Goal: Transaction & Acquisition: Obtain resource

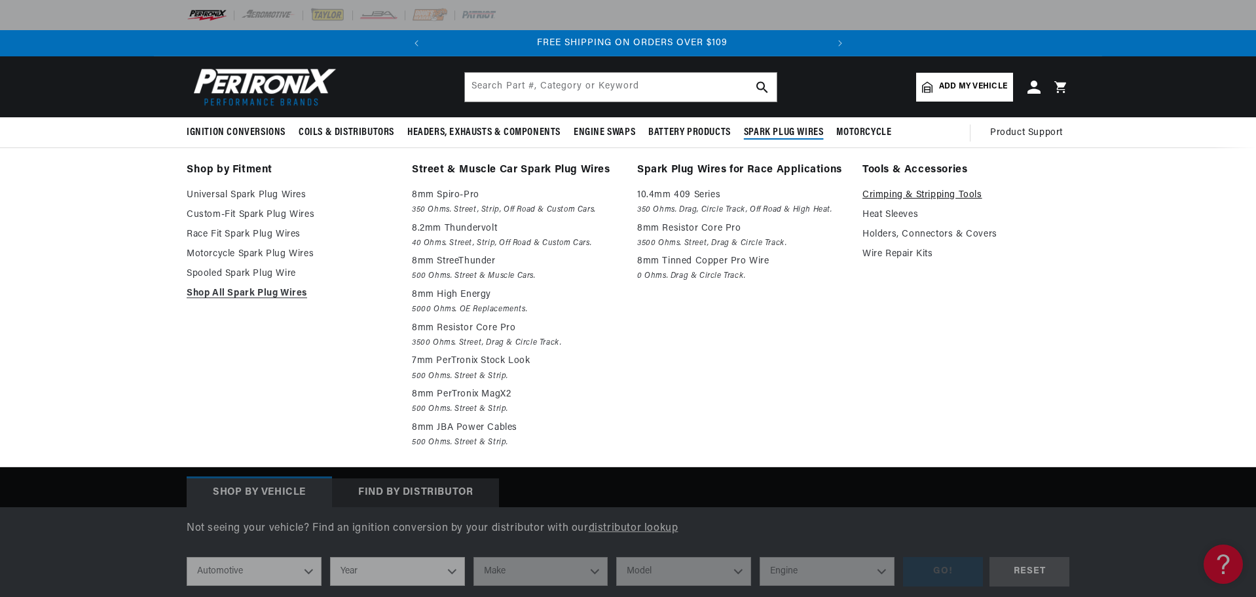
scroll to position [0, 397]
click at [922, 195] on link "Crimping & Stripping Tools" at bounding box center [966, 195] width 207 height 16
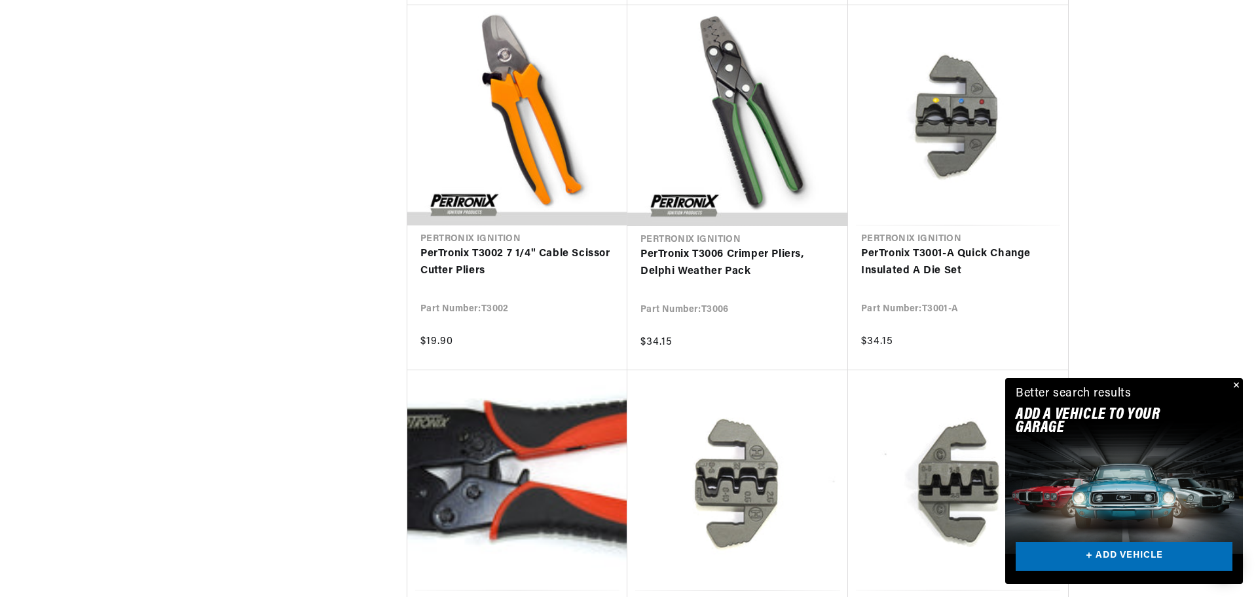
scroll to position [1244, 0]
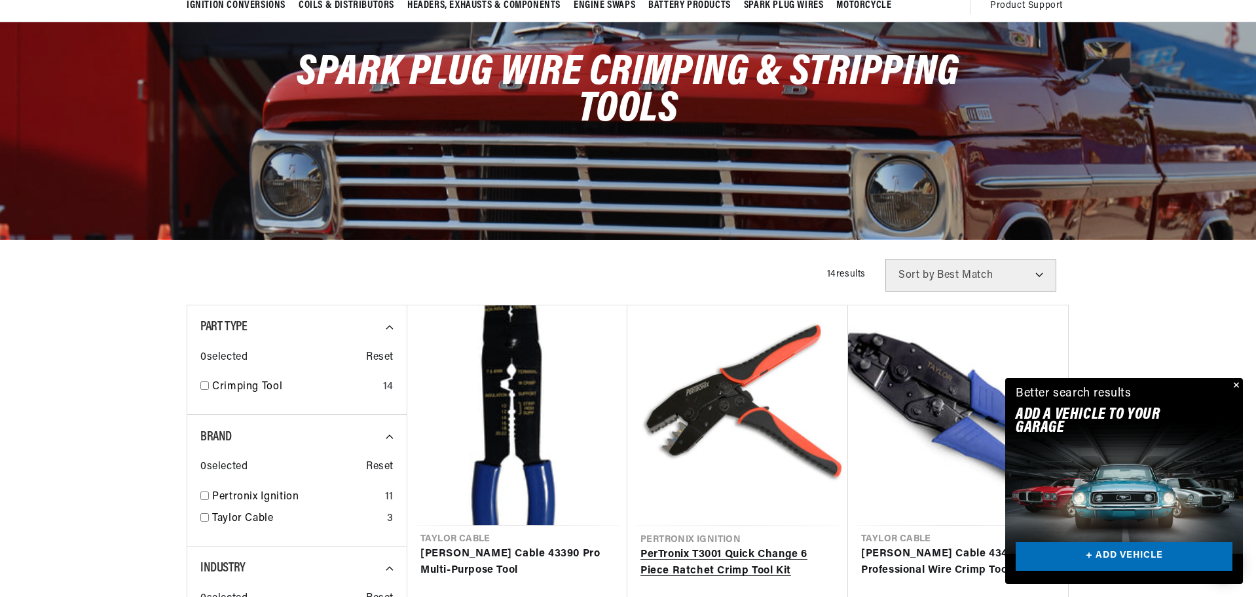
scroll to position [327, 0]
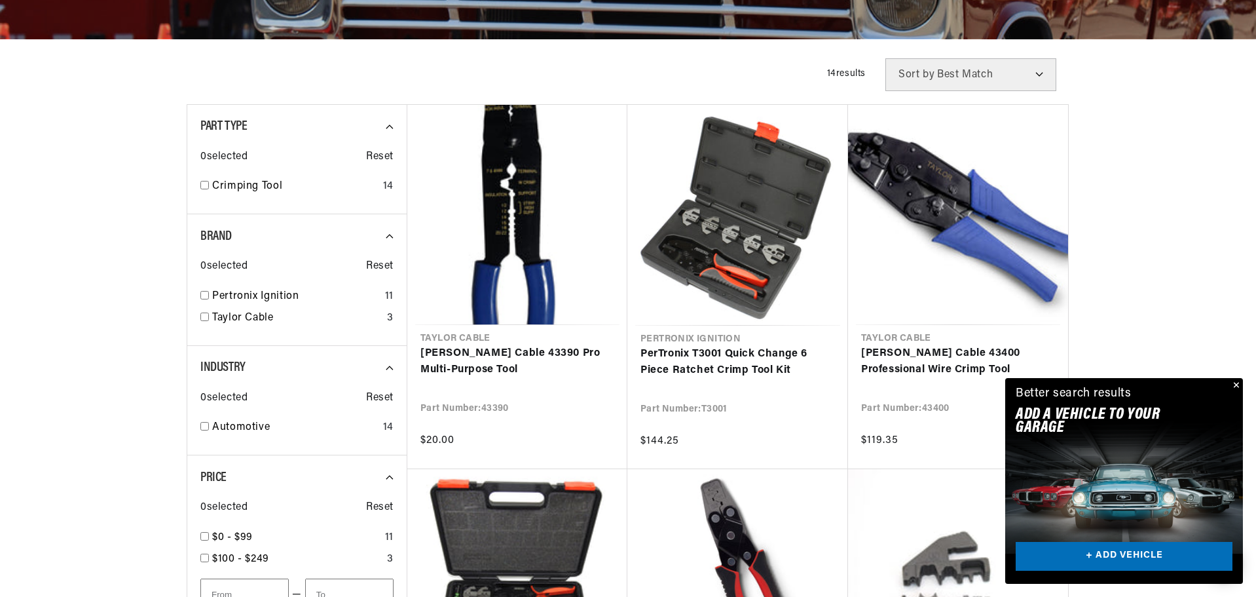
click at [1235, 384] on button "Close" at bounding box center [1235, 386] width 16 height 16
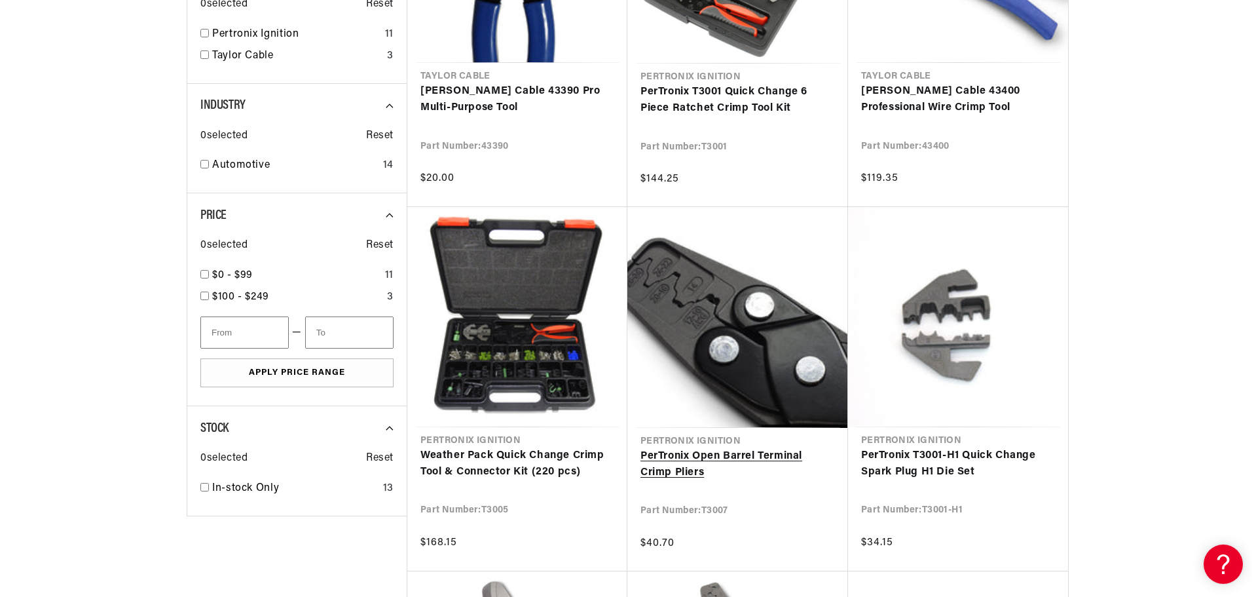
scroll to position [0, 0]
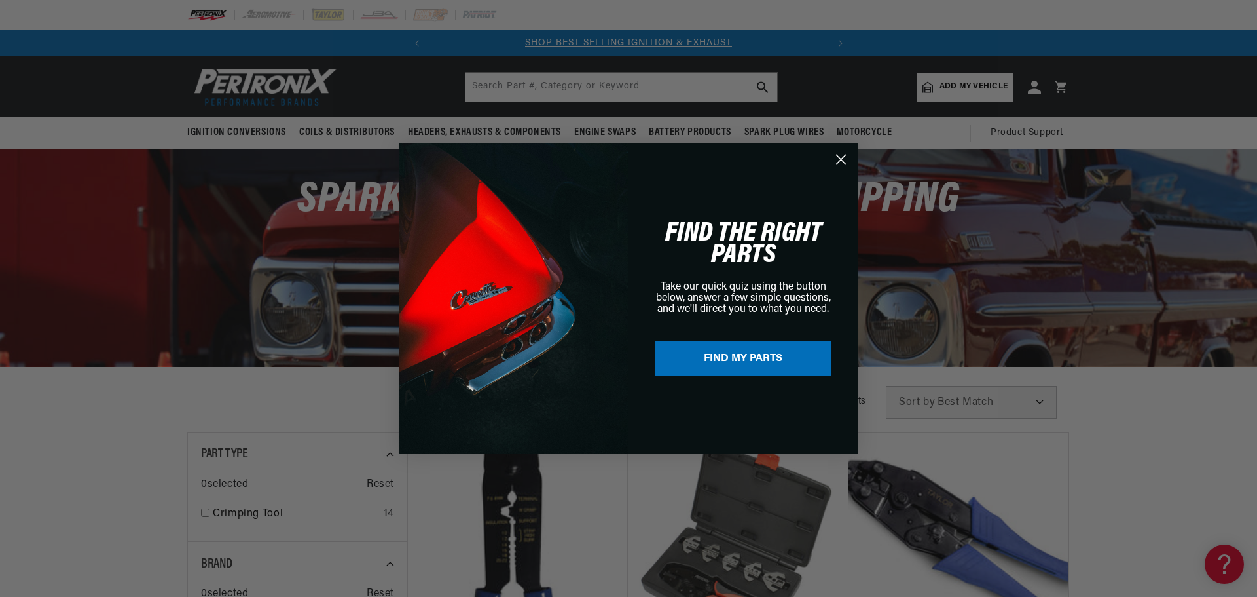
click at [839, 156] on circle "Close dialog" at bounding box center [841, 160] width 22 height 22
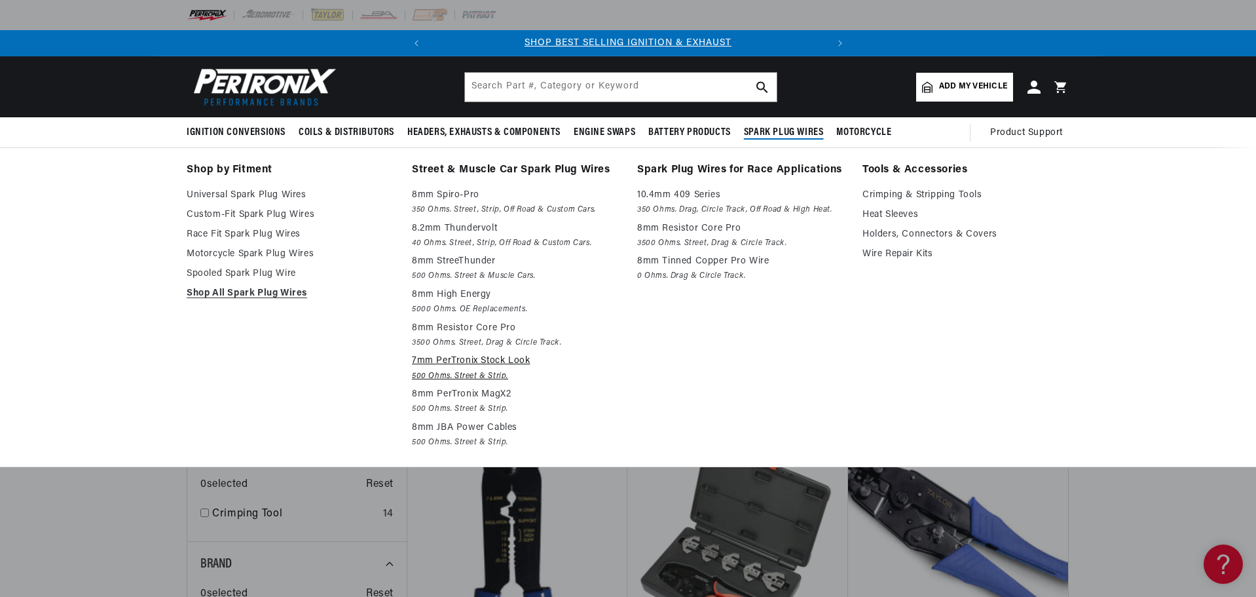
click at [459, 362] on p "7mm PerTronix Stock Look" at bounding box center [515, 361] width 207 height 16
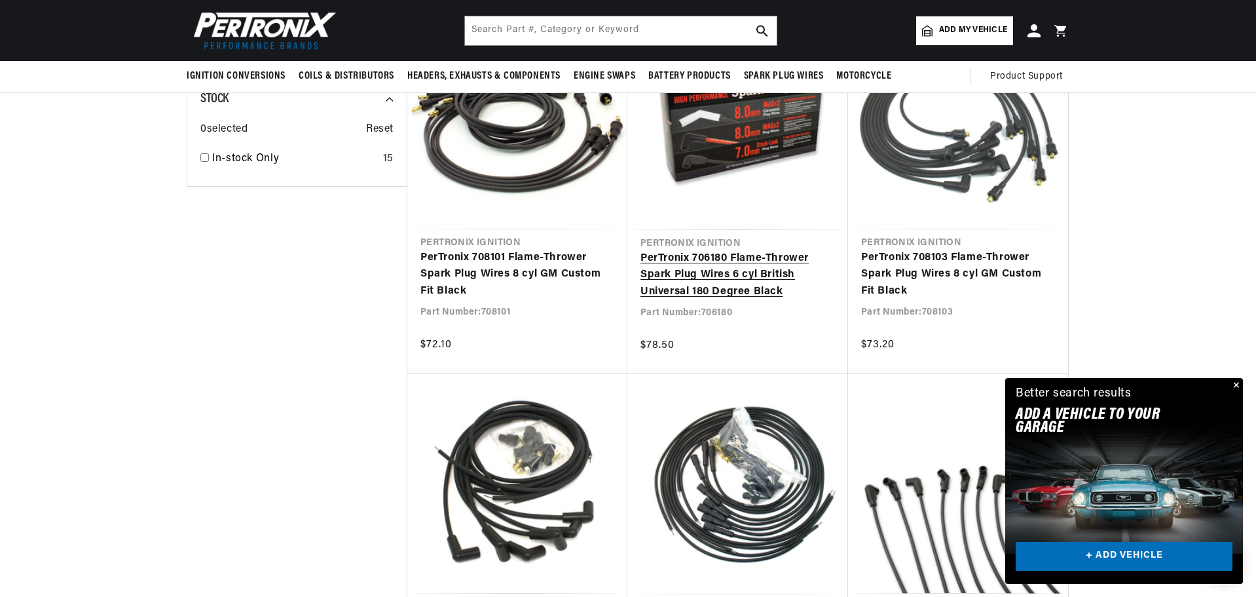
scroll to position [786, 0]
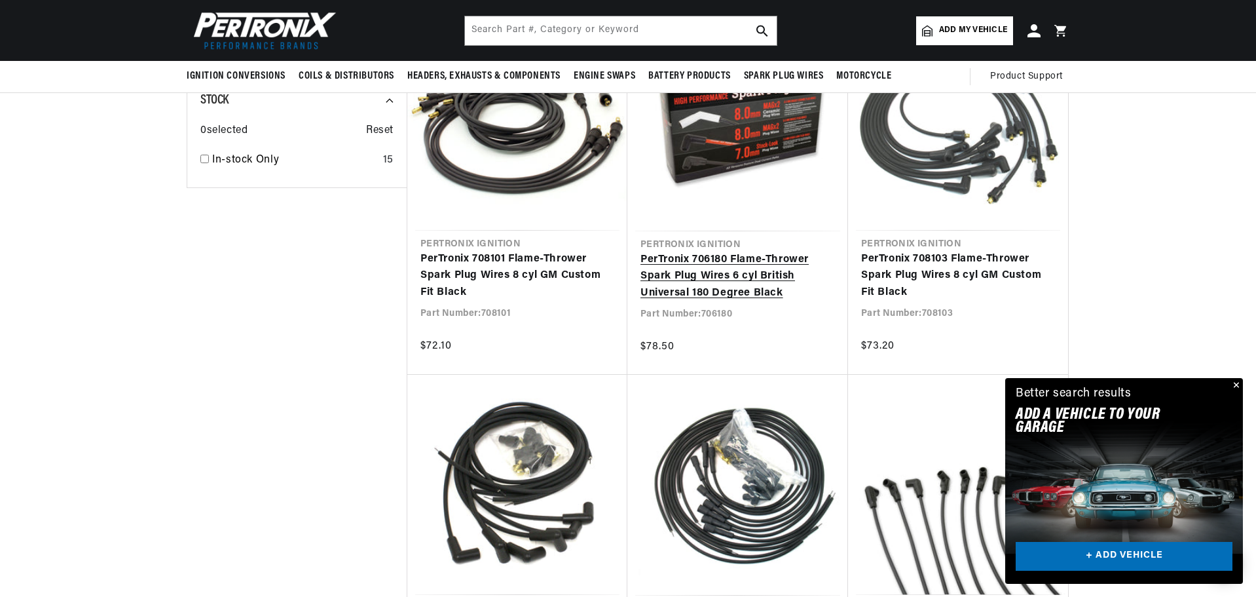
click at [726, 251] on link "PerTronix 706180 Flame-Thrower Spark Plug Wires 6 cyl British Universal 180 Deg…" at bounding box center [738, 276] width 195 height 50
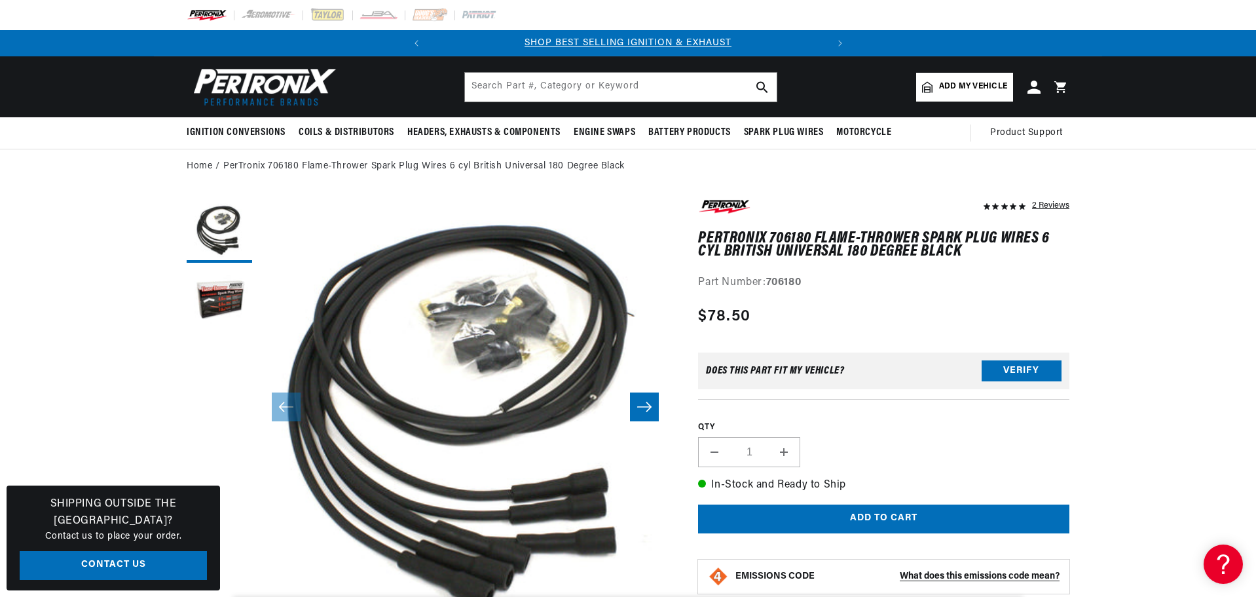
scroll to position [41, 0]
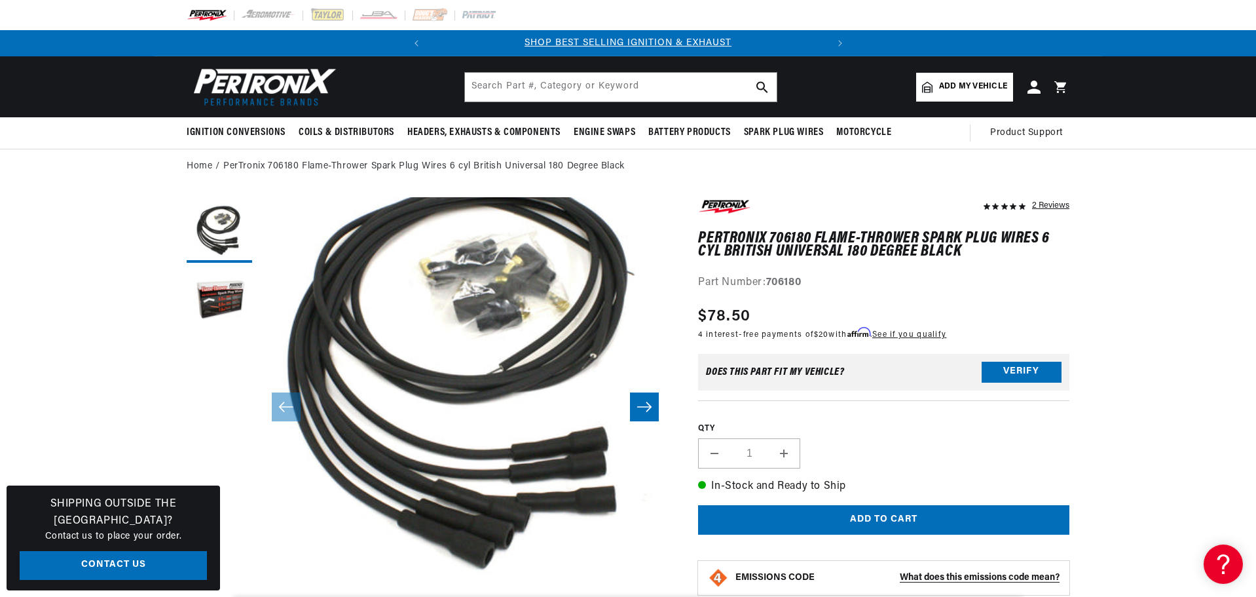
click at [633, 411] on button "Slide right" at bounding box center [644, 406] width 29 height 29
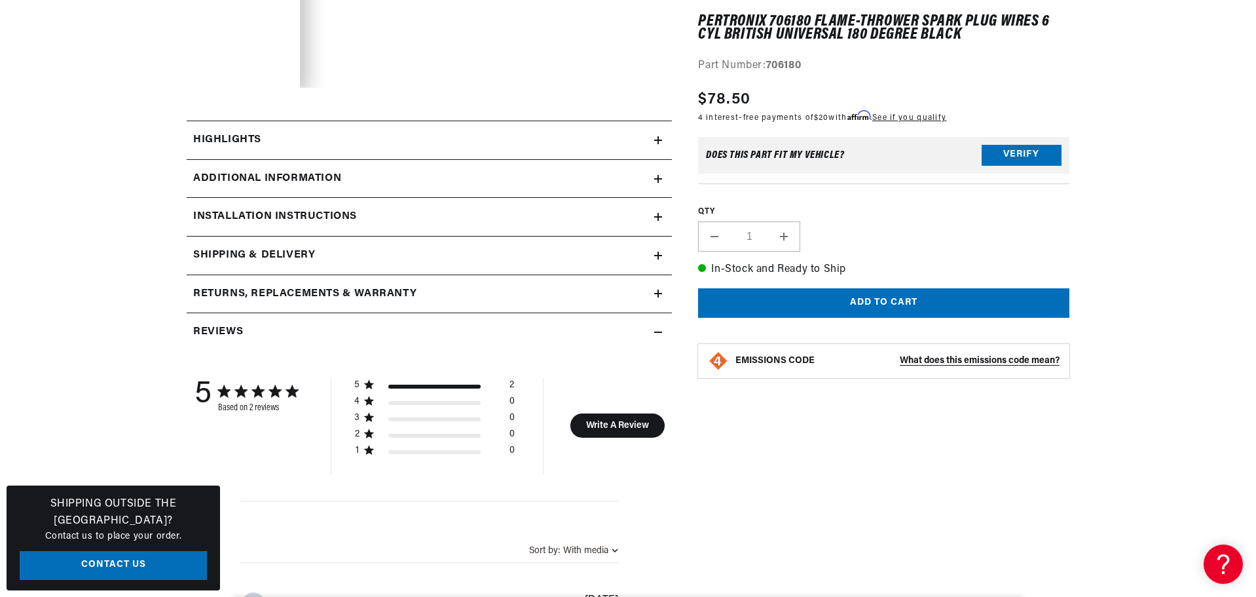
scroll to position [524, 0]
click at [352, 145] on div "Highlights" at bounding box center [421, 138] width 468 height 17
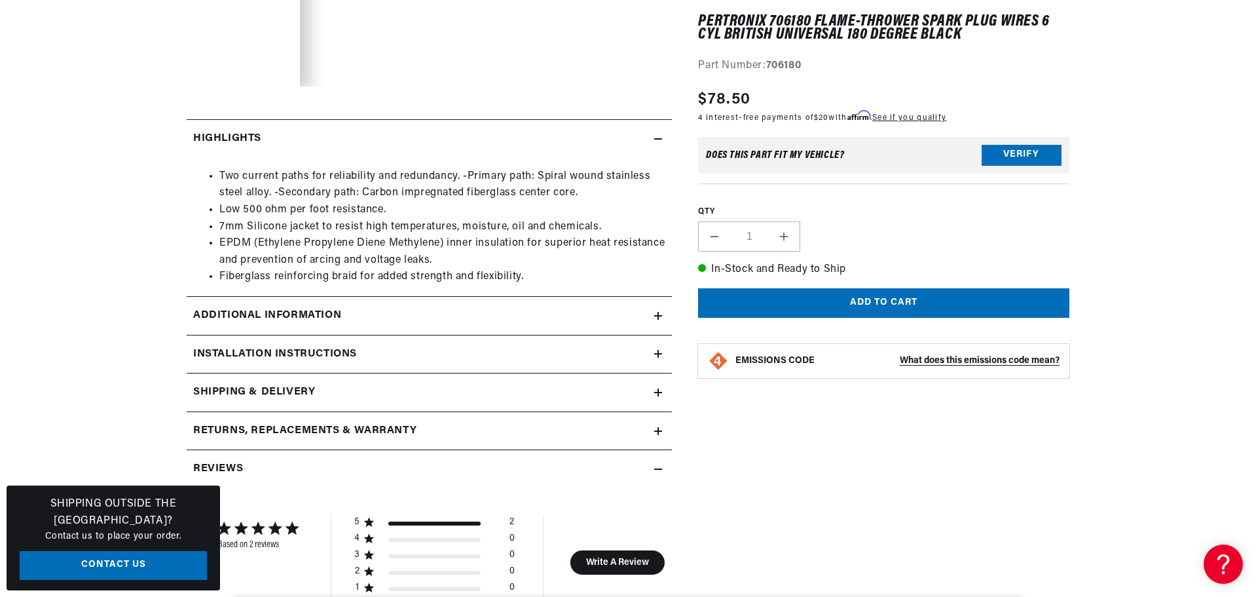
scroll to position [0, 397]
click at [352, 140] on div "Highlights" at bounding box center [421, 138] width 468 height 17
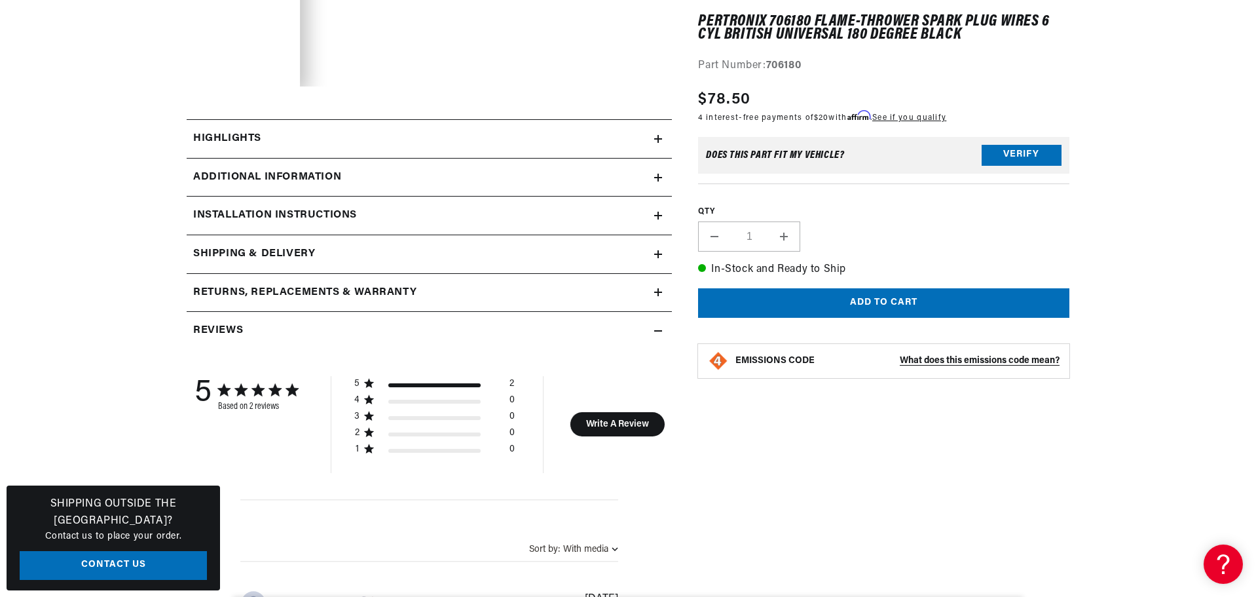
click at [341, 170] on h2 "Additional Information" at bounding box center [267, 177] width 148 height 17
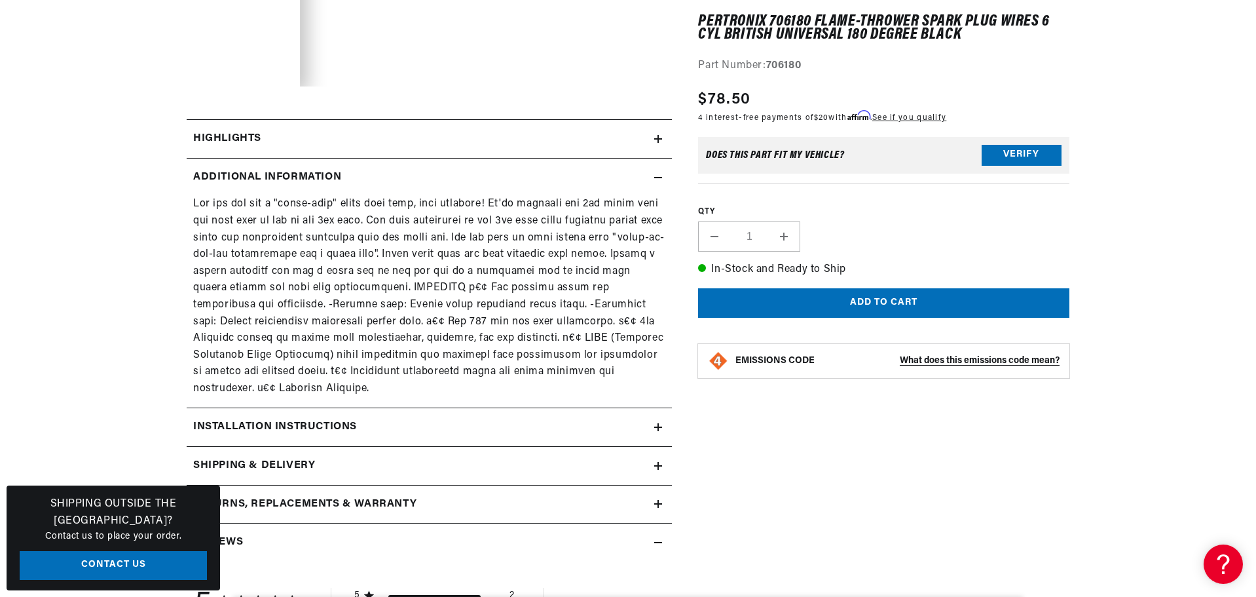
click at [341, 170] on h2 "Additional Information" at bounding box center [267, 177] width 148 height 17
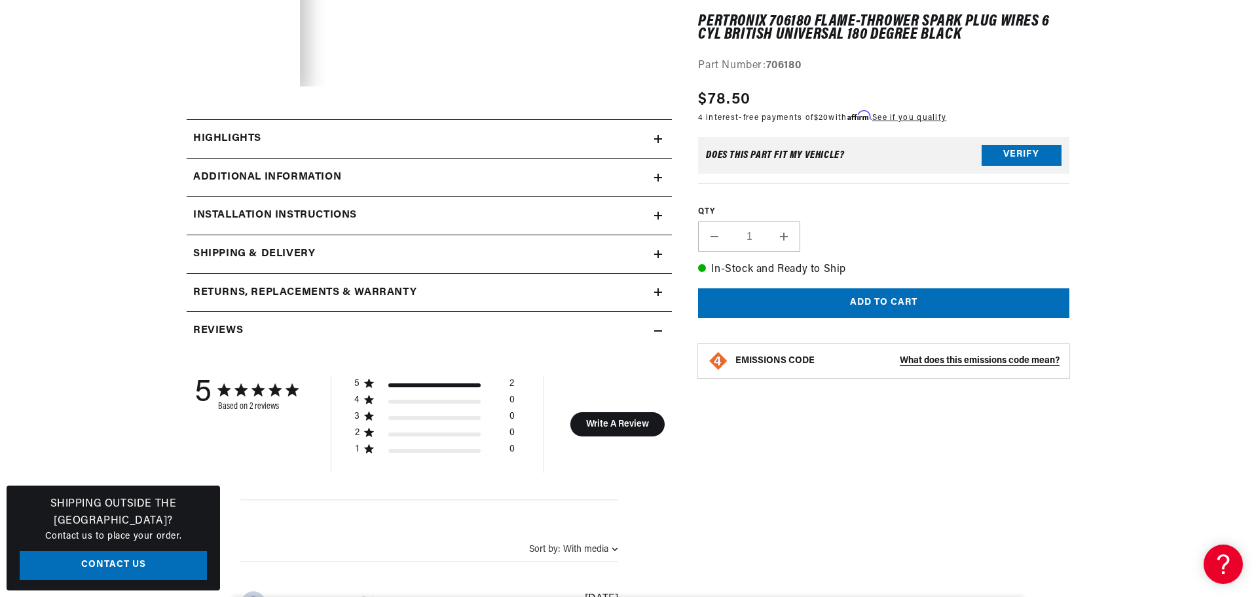
click at [342, 196] on summary "Additional Information" at bounding box center [429, 177] width 485 height 38
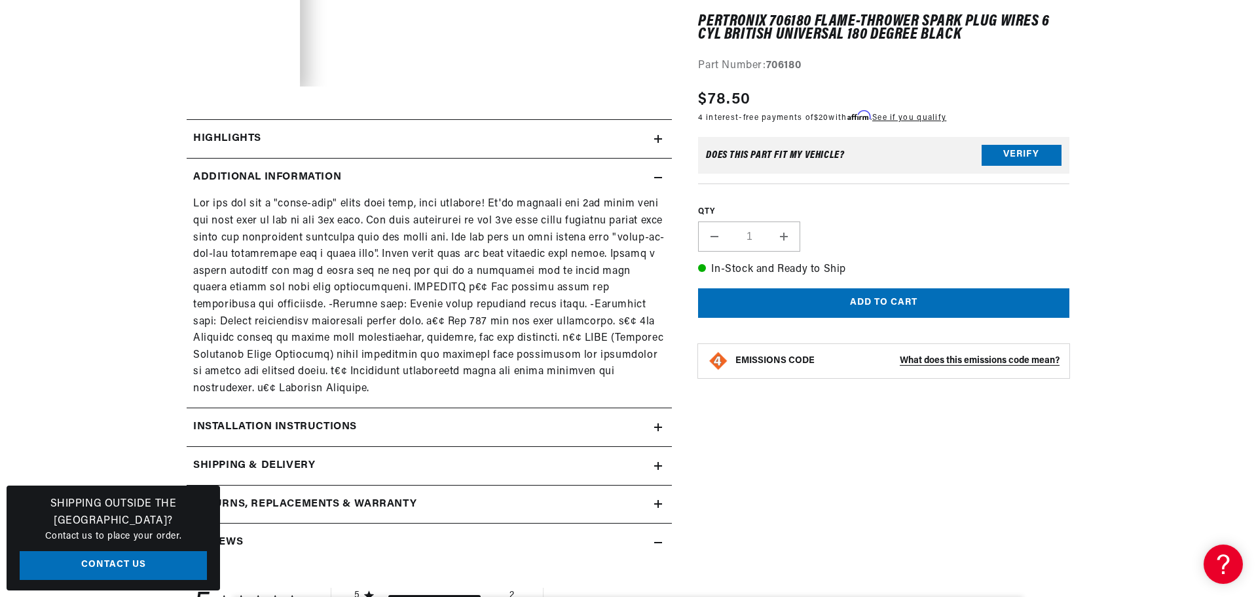
click at [337, 218] on p at bounding box center [429, 296] width 472 height 201
click at [343, 186] on summary "Additional Information" at bounding box center [429, 177] width 485 height 38
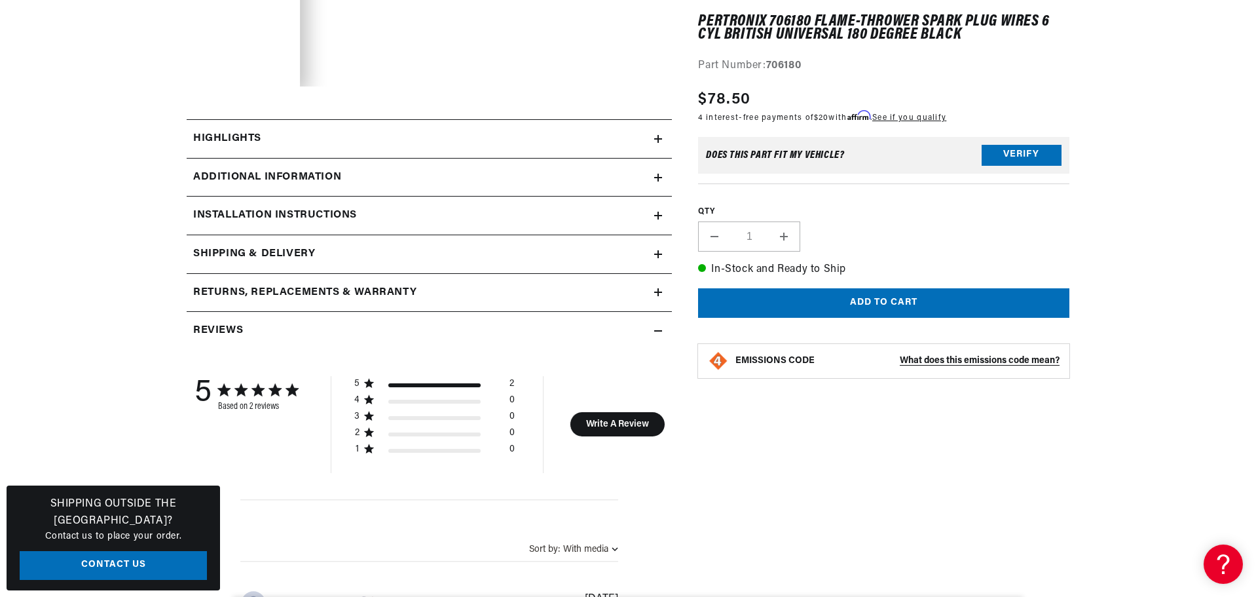
click at [325, 253] on div "Shipping & Delivery" at bounding box center [421, 254] width 468 height 17
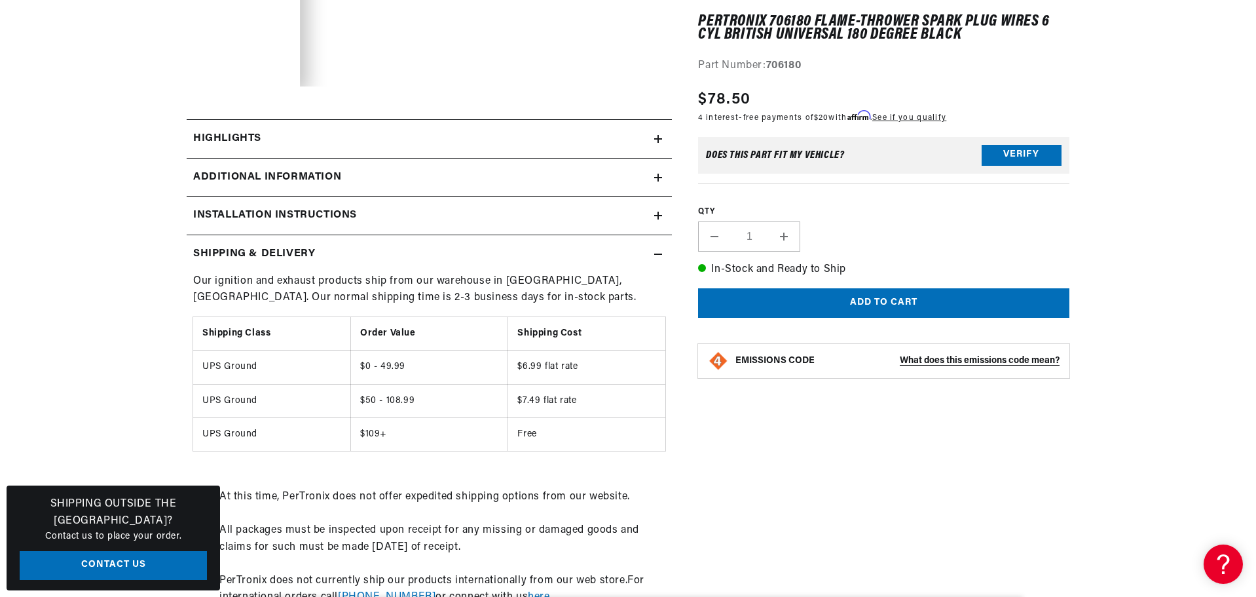
click at [325, 253] on div "Shipping & Delivery" at bounding box center [421, 254] width 468 height 17
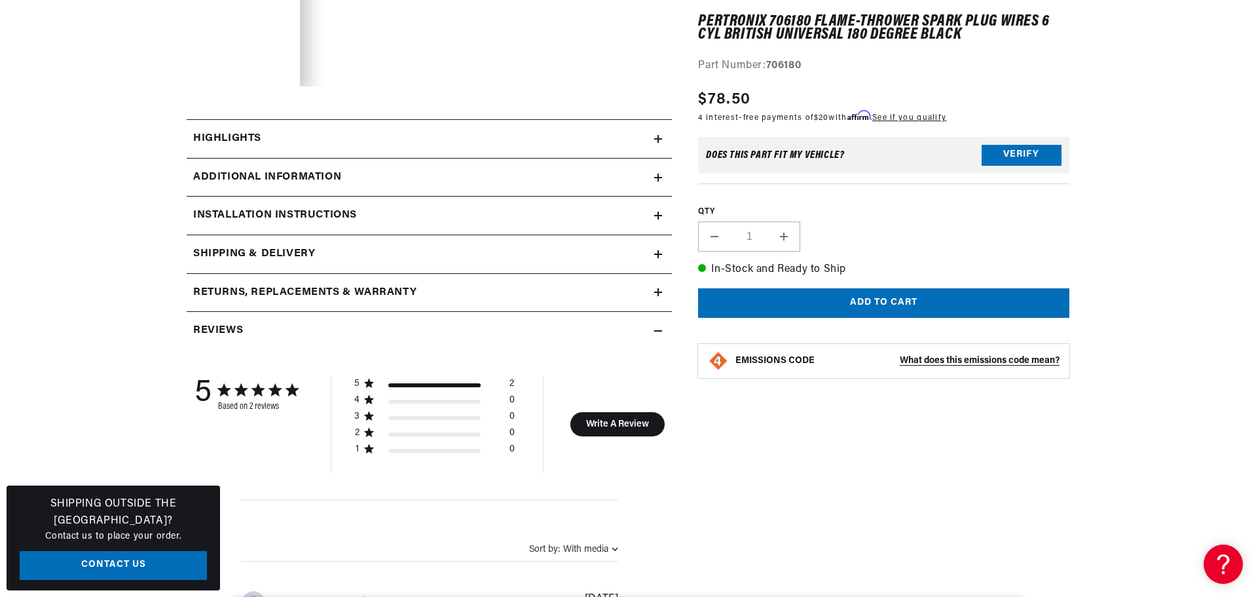
click at [339, 288] on h2 "Returns, Replacements & Warranty" at bounding box center [304, 292] width 223 height 17
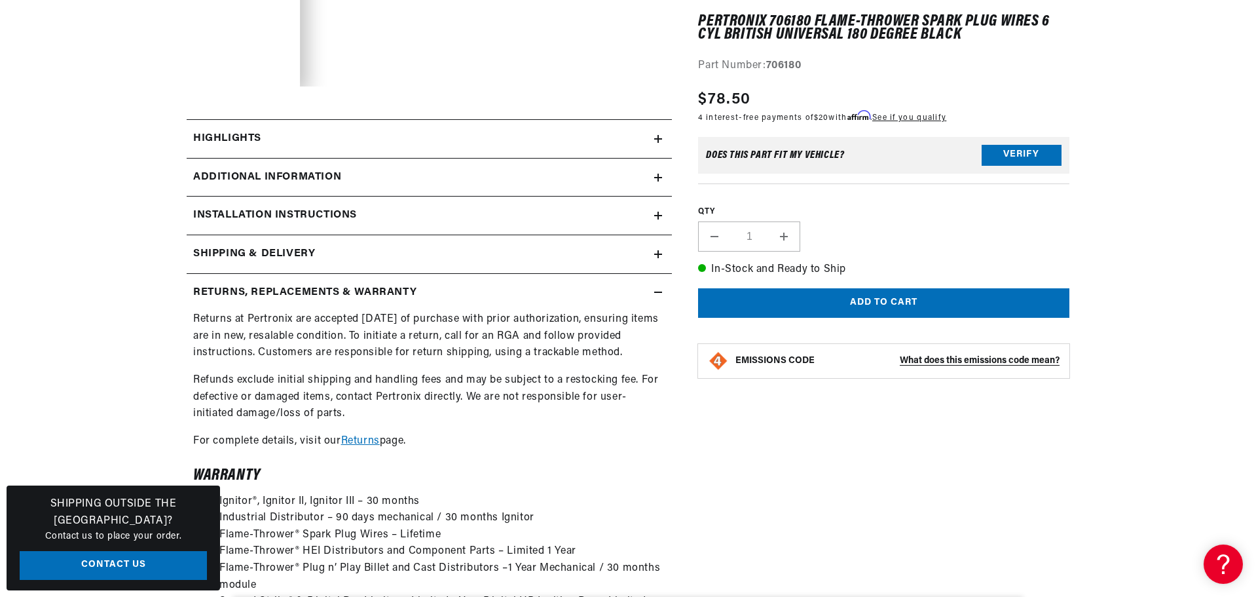
click at [339, 288] on h2 "Returns, Replacements & Warranty" at bounding box center [304, 292] width 223 height 17
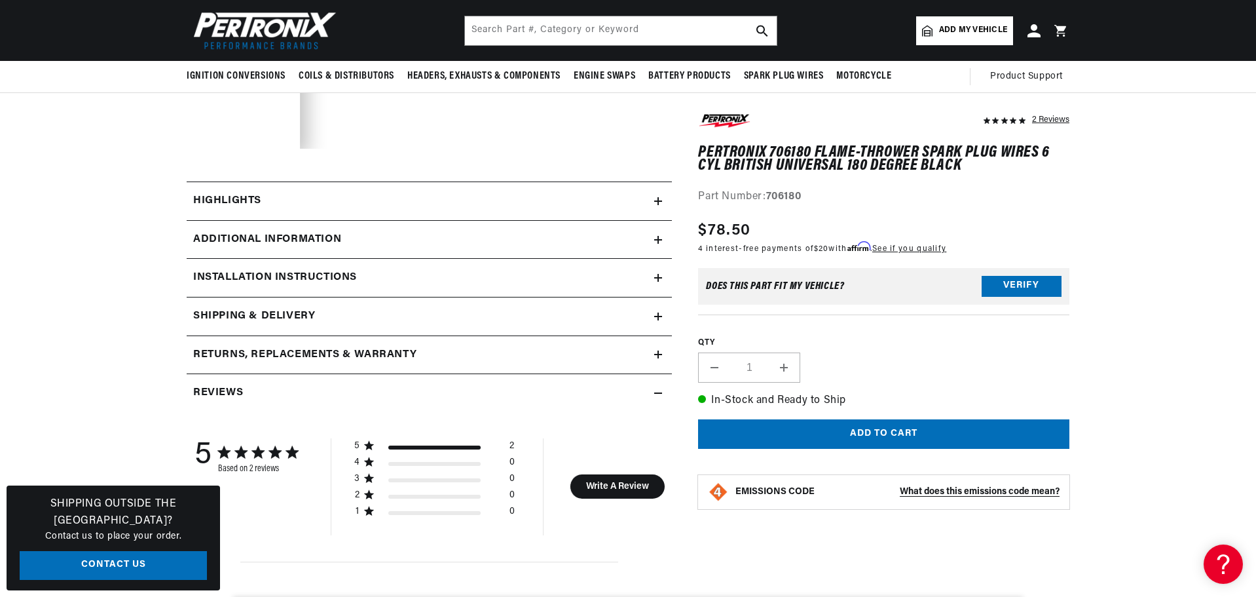
scroll to position [458, 0]
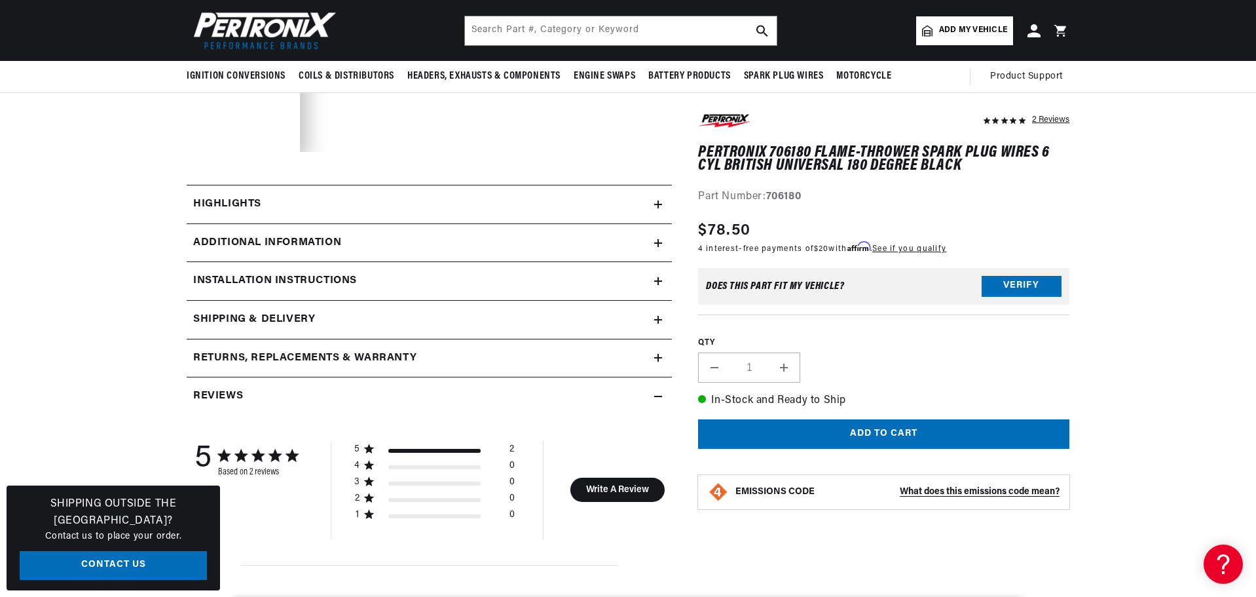
click at [369, 286] on div "Installation instructions" at bounding box center [421, 280] width 468 height 17
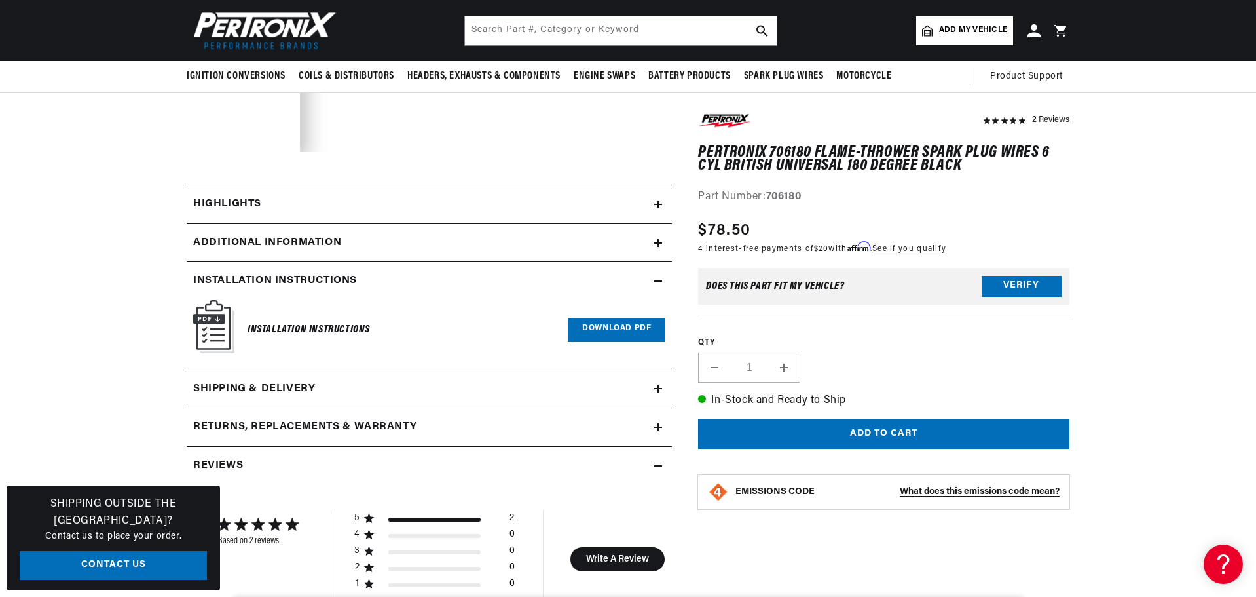
click at [576, 324] on link "Download PDF" at bounding box center [617, 330] width 98 height 24
